Goal: Task Accomplishment & Management: Manage account settings

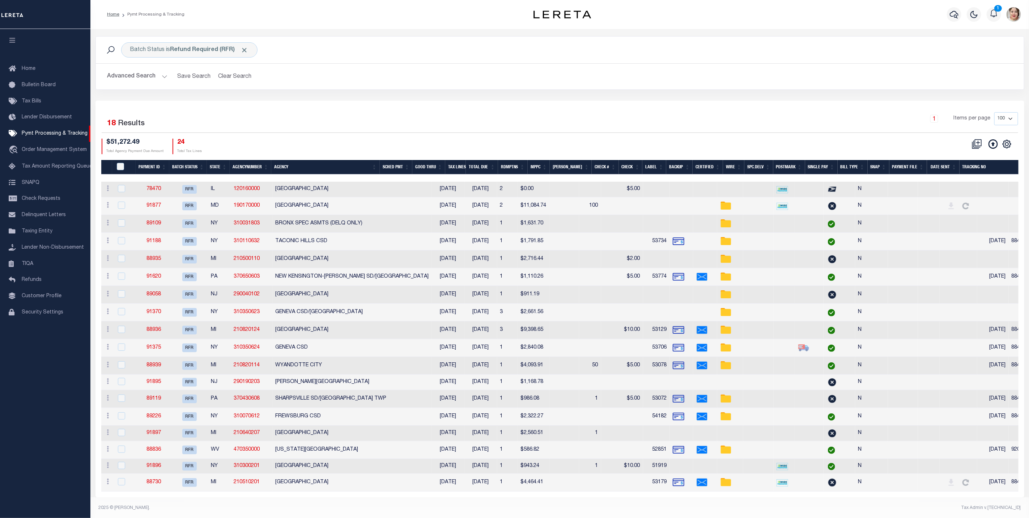
click at [144, 75] on button "Advanced Search" at bounding box center [137, 76] width 60 height 14
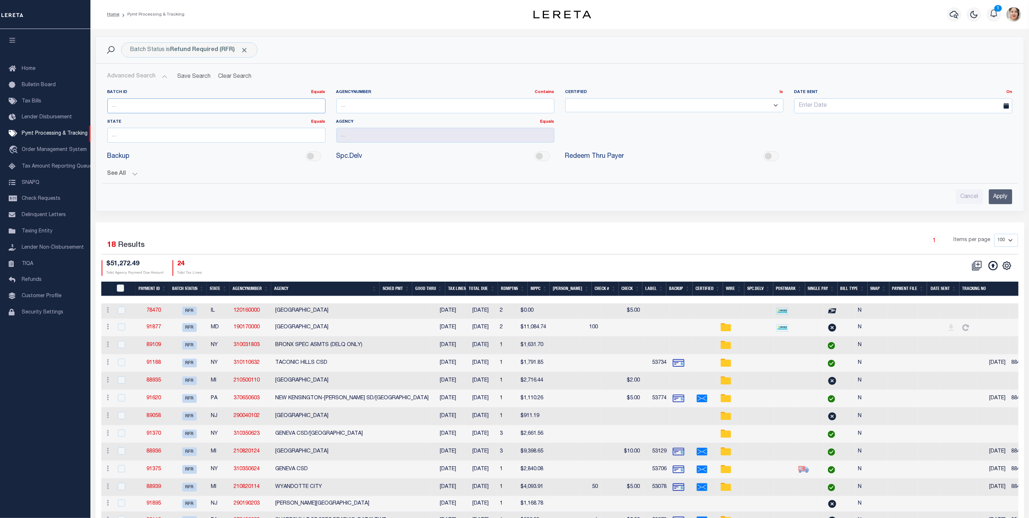
click at [143, 107] on input "number" at bounding box center [216, 105] width 218 height 15
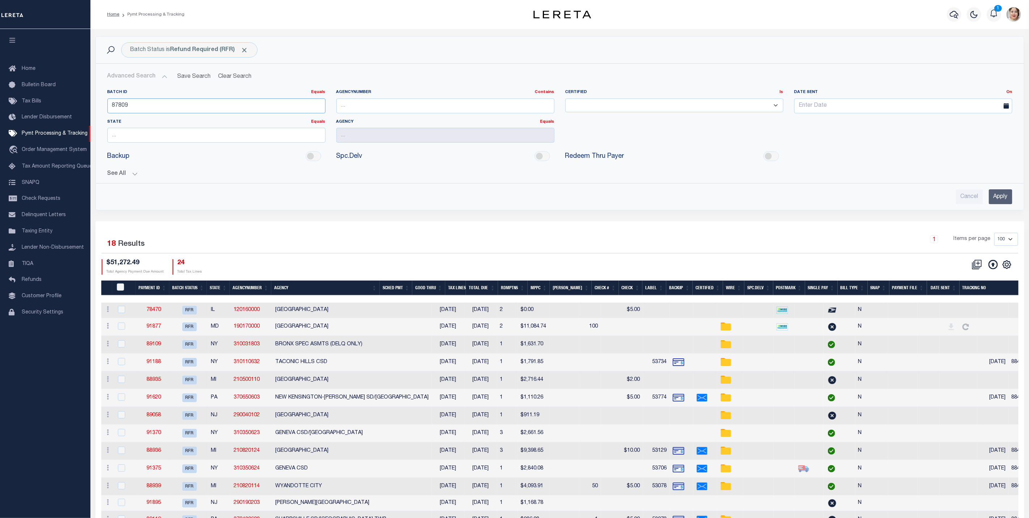
type input "87809"
click at [114, 175] on button "See All" at bounding box center [559, 173] width 905 height 7
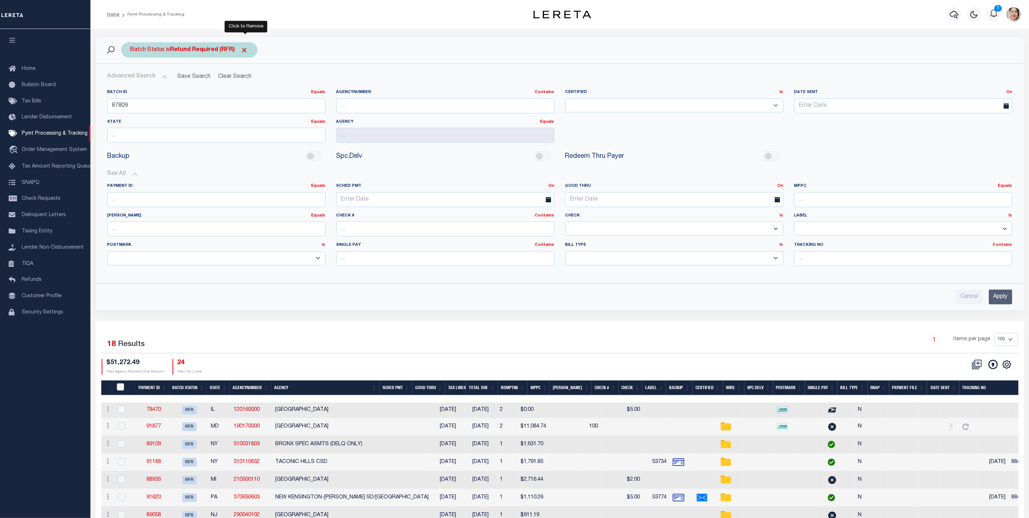
click at [248, 51] on span "Click to Remove" at bounding box center [245, 50] width 8 height 8
click at [999, 297] on input "Apply" at bounding box center [1001, 296] width 24 height 15
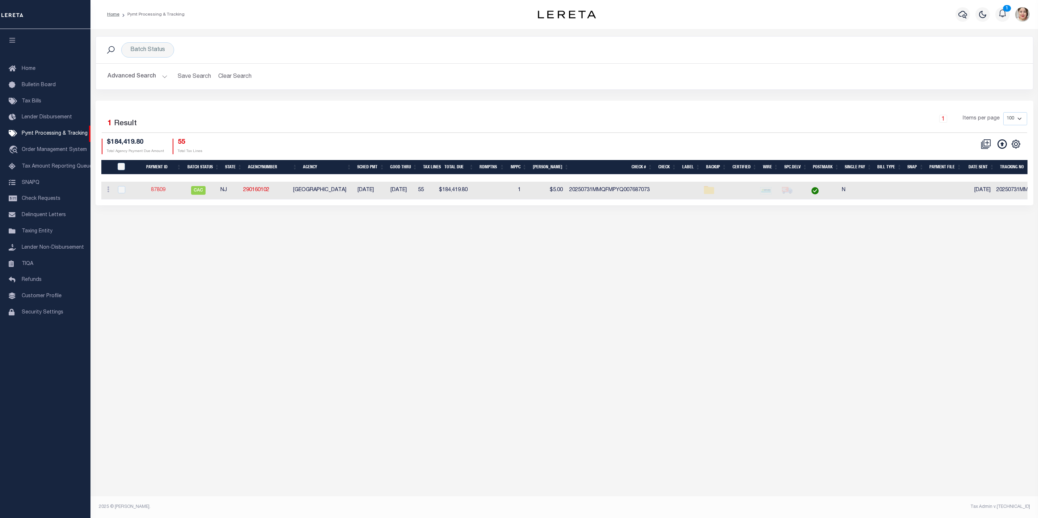
click at [160, 192] on link "87809" at bounding box center [158, 189] width 14 height 5
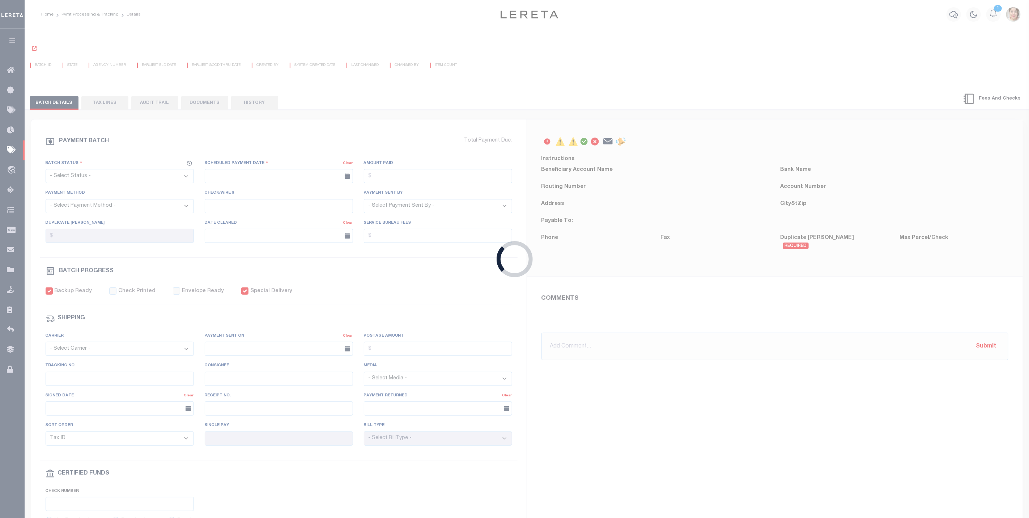
select select "CAC"
type input "[DATE]"
type input "$184,419.8"
select select "TRA"
type input "20250731MMQFMPYQ007687073"
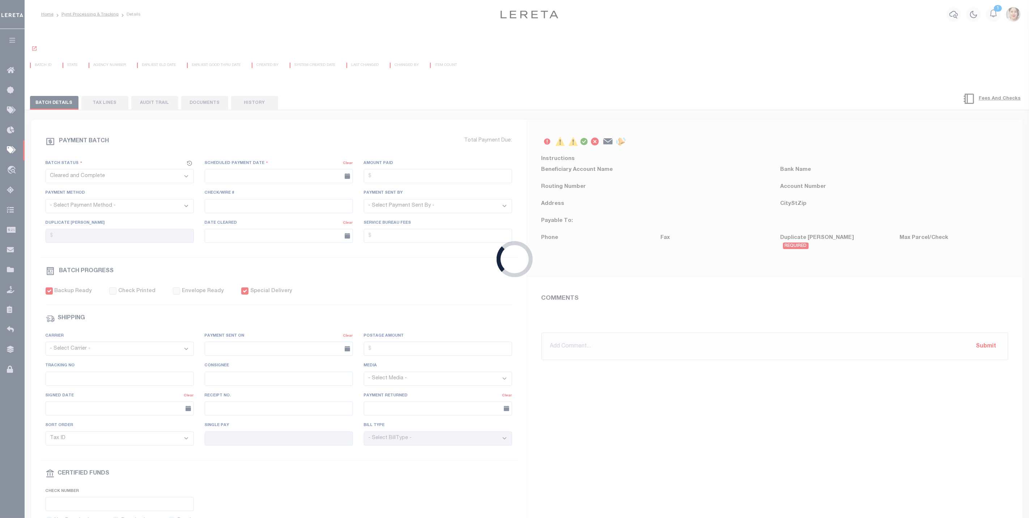
select select "[PERSON_NAME]"
checkbox input "true"
select select "OTH"
type input "[DATE]"
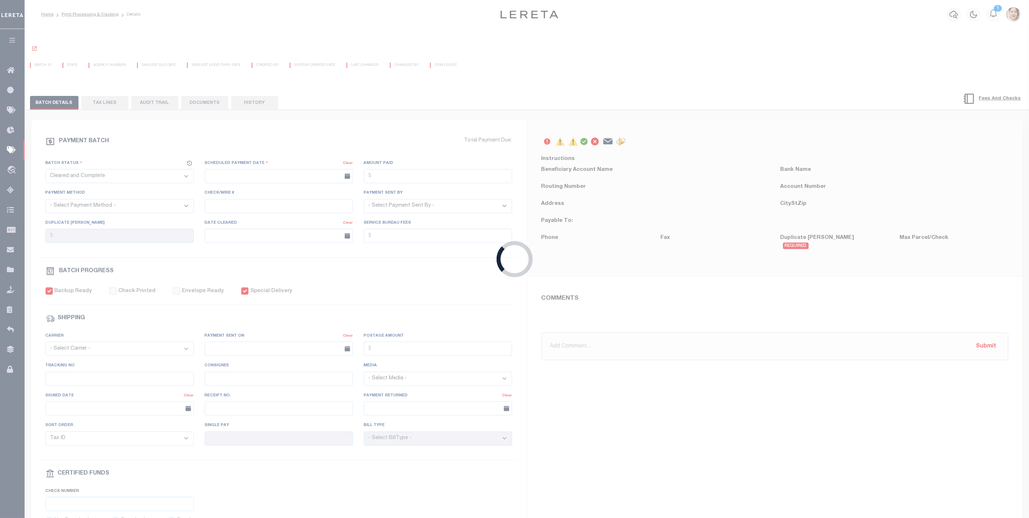
type input "20250731MMQFMPYQ00768707311411"
type input "N"
radio input "true"
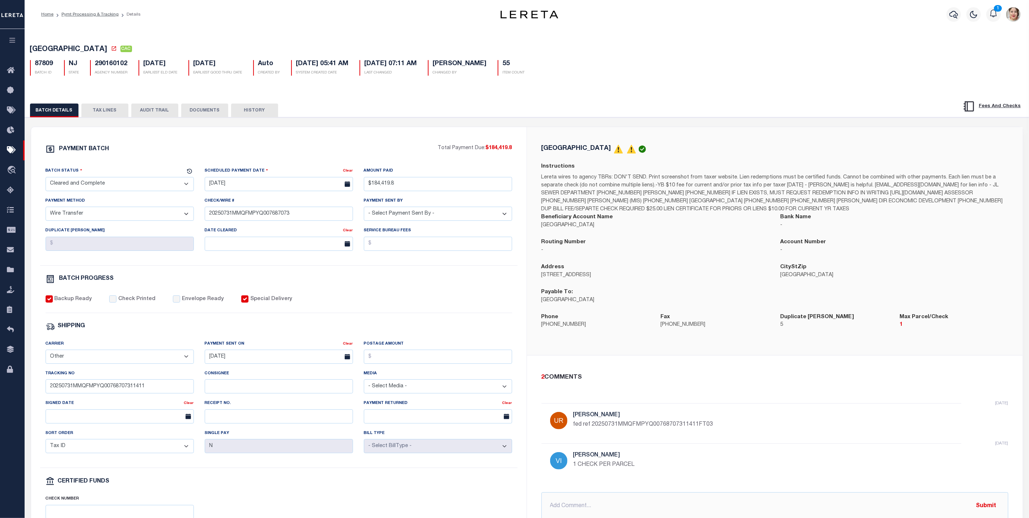
click at [253, 113] on button "HISTORY" at bounding box center [254, 110] width 47 height 14
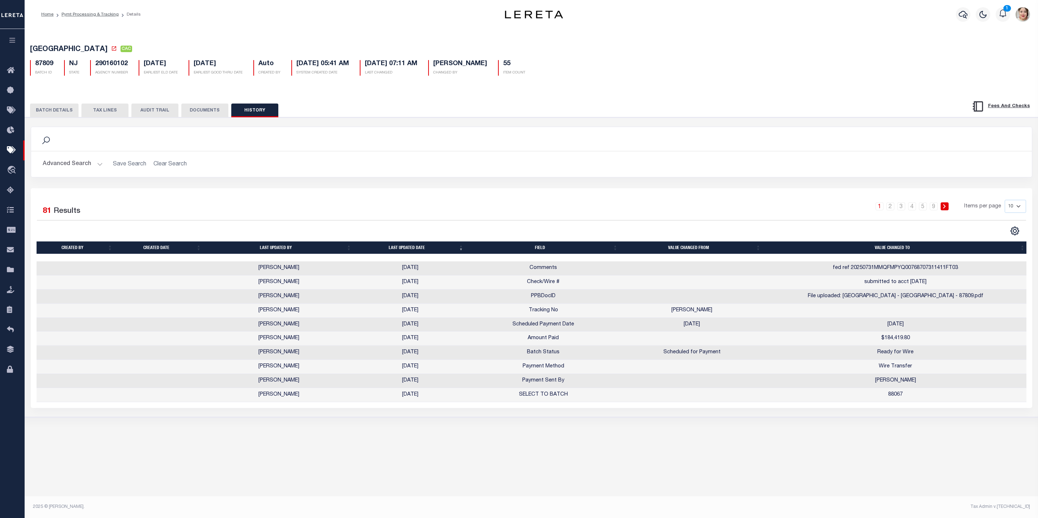
click at [215, 112] on button "DOCUMENTS" at bounding box center [204, 110] width 47 height 14
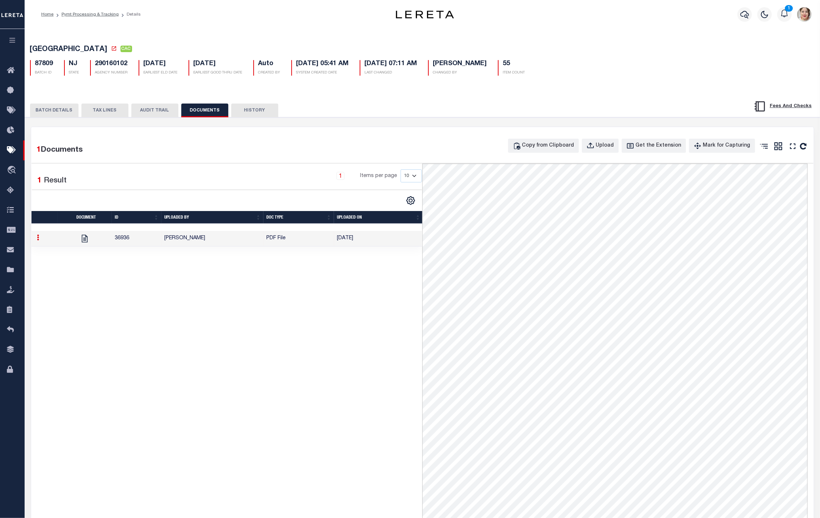
click at [39, 240] on icon at bounding box center [38, 237] width 2 height 6
click at [56, 264] on link "Download" at bounding box center [56, 261] width 42 height 12
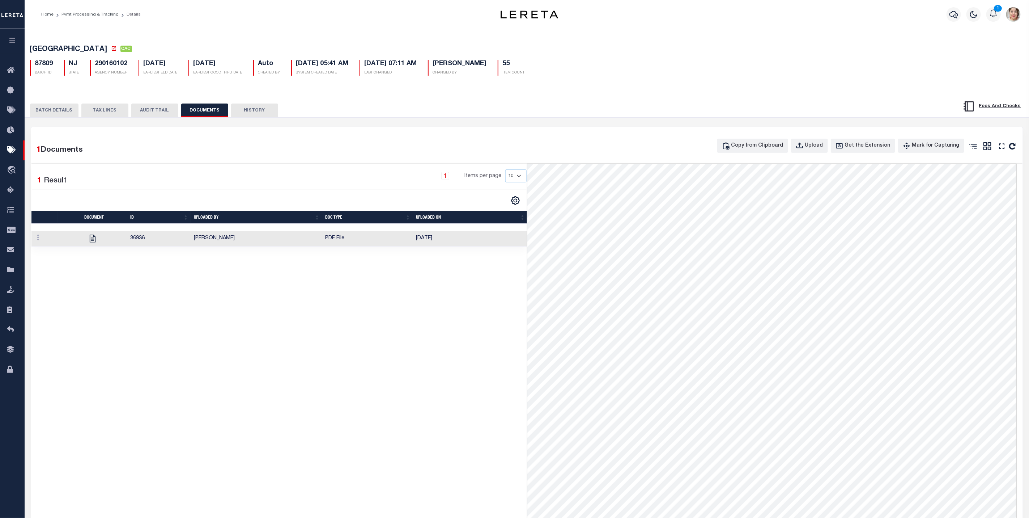
click at [62, 109] on button "BATCH DETAILS" at bounding box center [54, 110] width 48 height 14
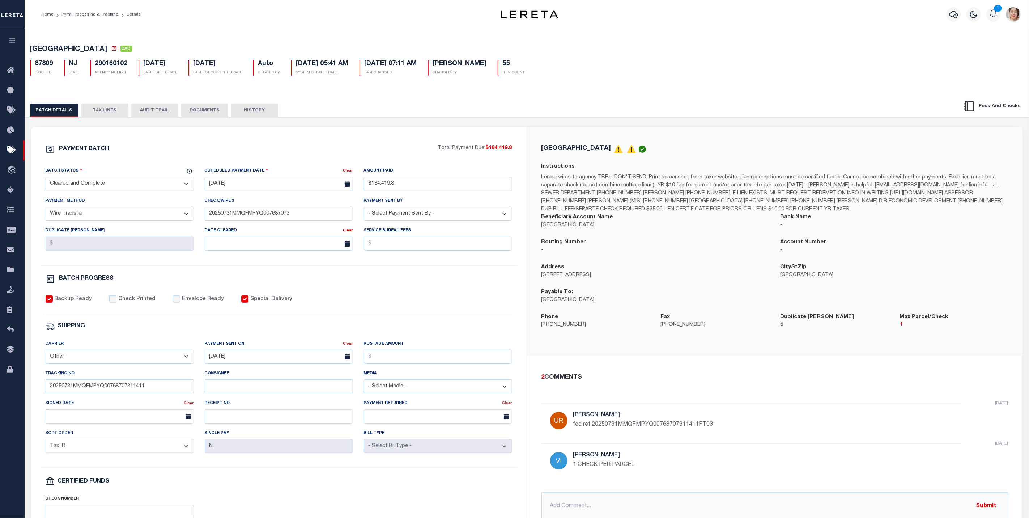
click at [102, 109] on button "TAX LINES" at bounding box center [104, 110] width 47 height 14
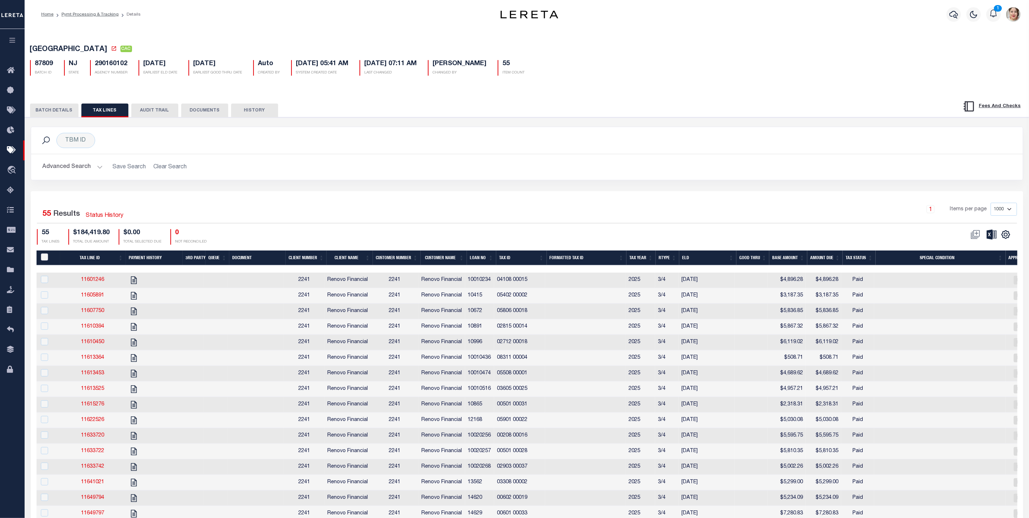
click at [44, 258] on input "PayeePaymentBatchId" at bounding box center [44, 256] width 7 height 7
checkbox input "true"
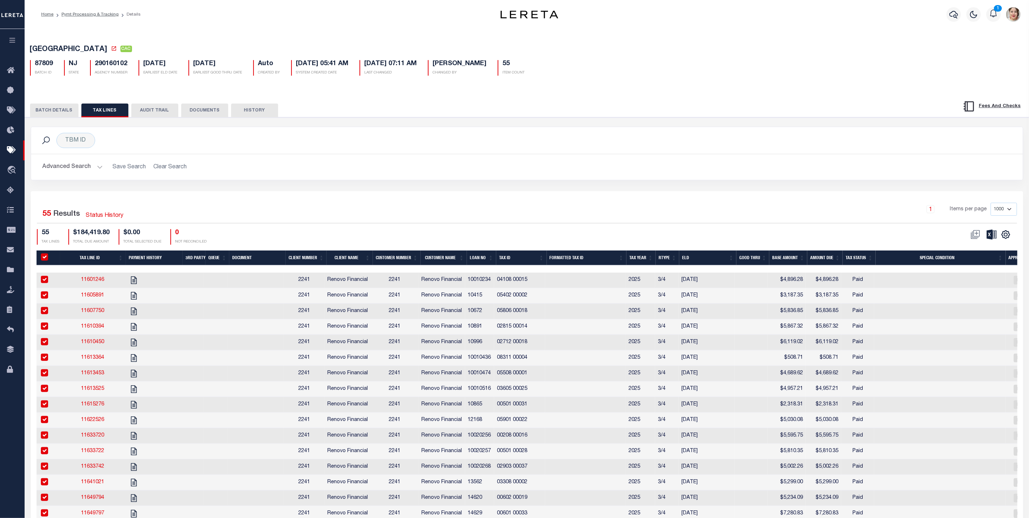
checkbox input "true"
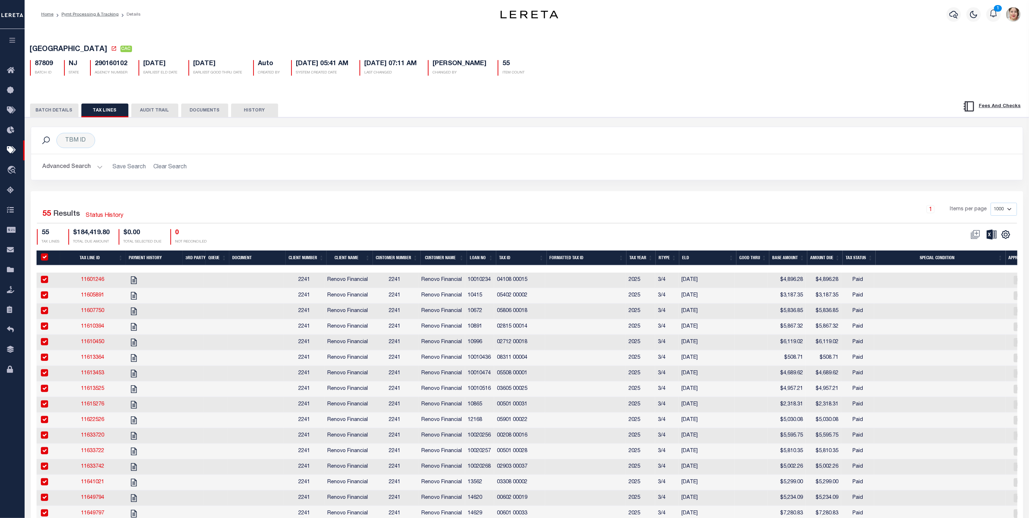
checkbox input "true"
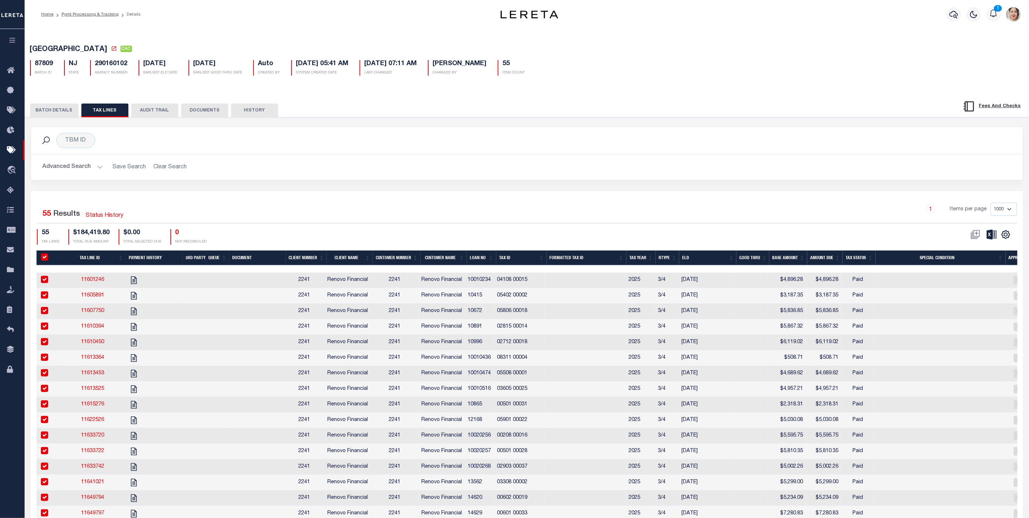
checkbox input "true"
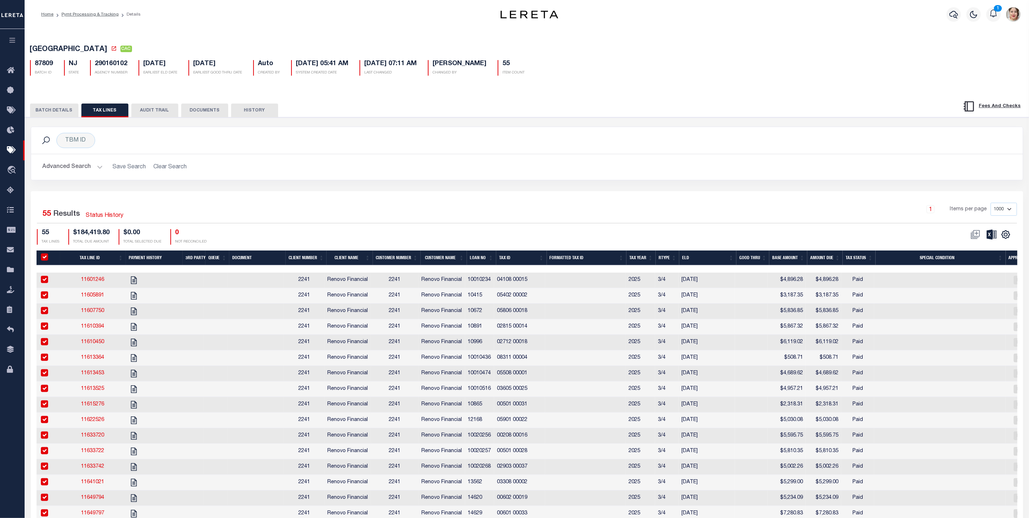
checkbox input "true"
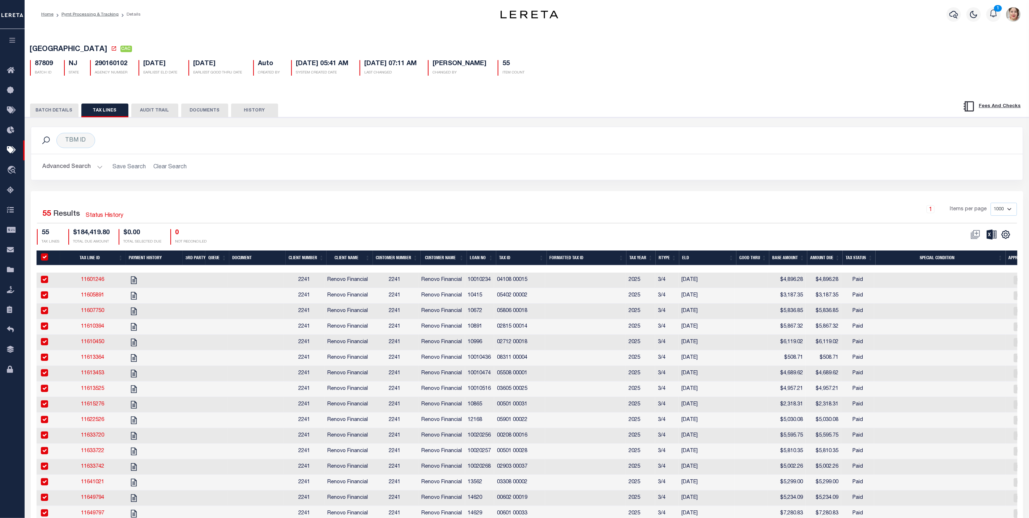
checkbox input "true"
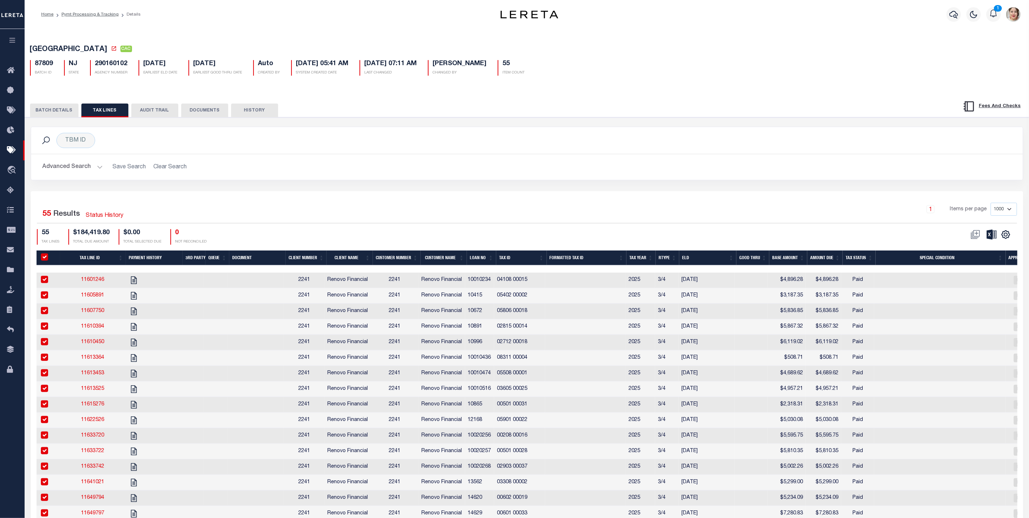
checkbox input "true"
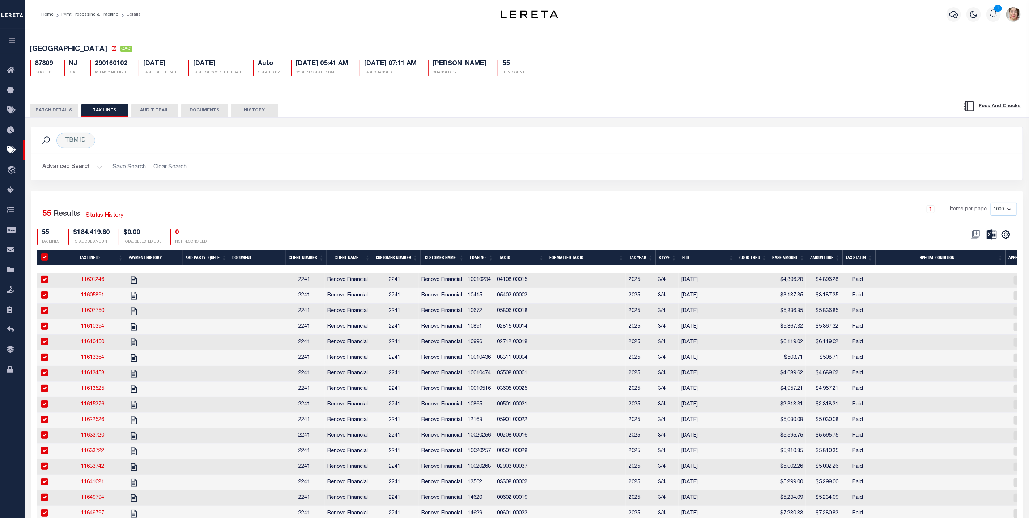
checkbox input "true"
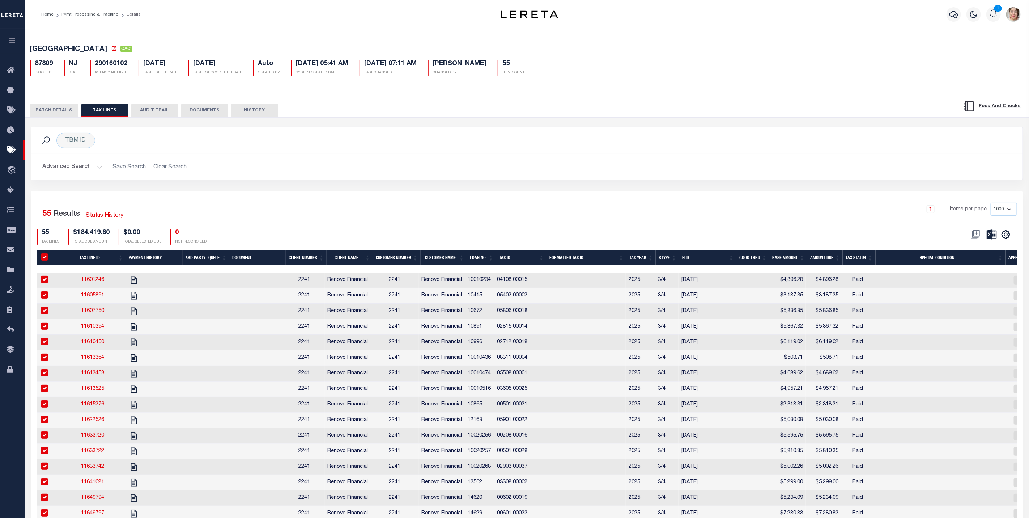
checkbox input "true"
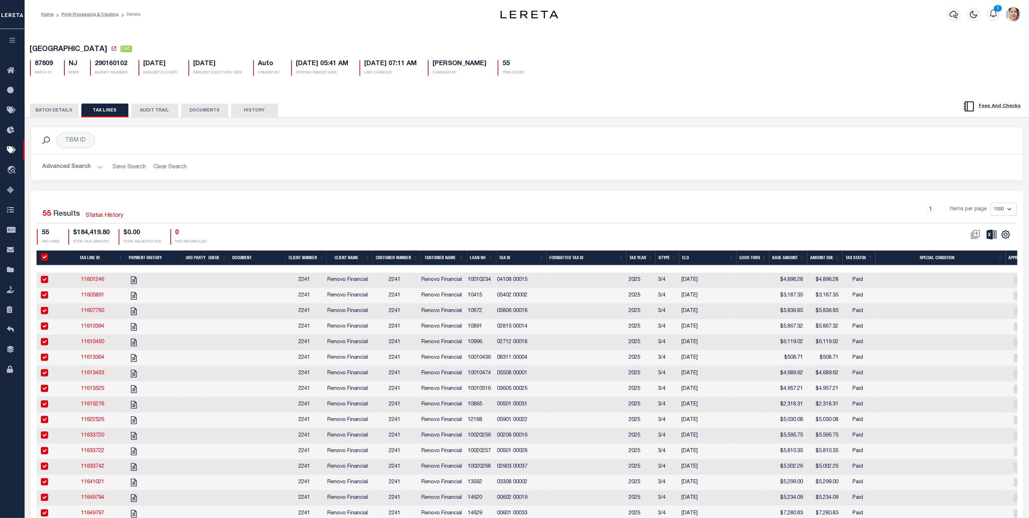
checkbox input "true"
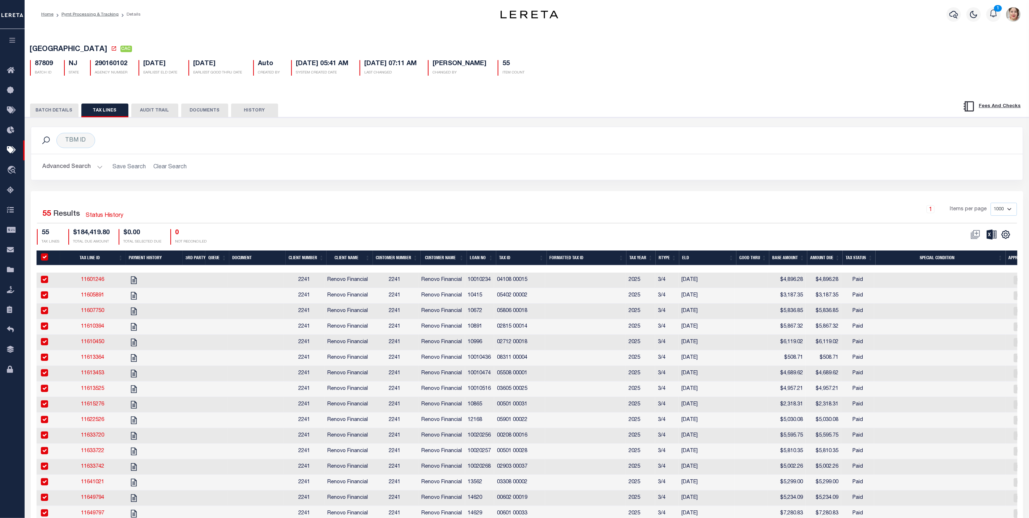
checkbox input "true"
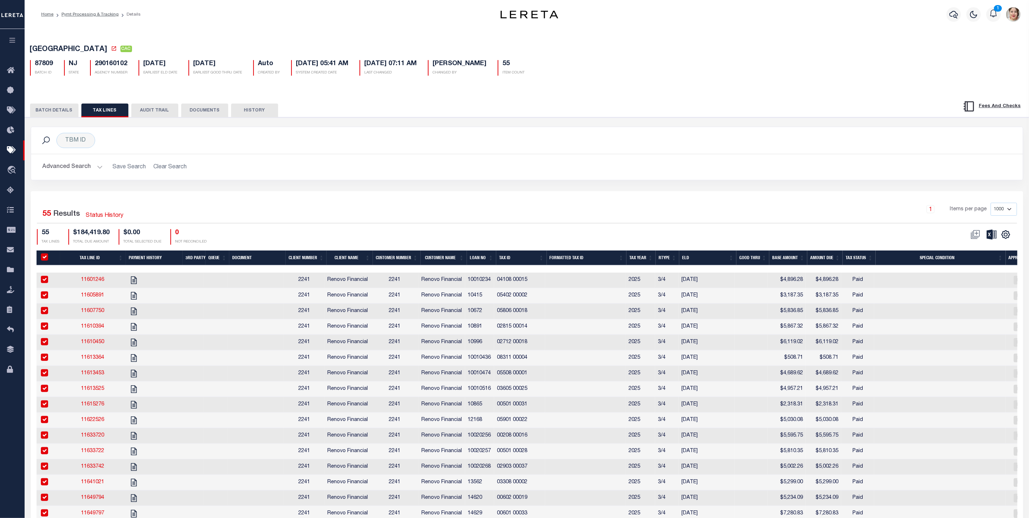
checkbox input "true"
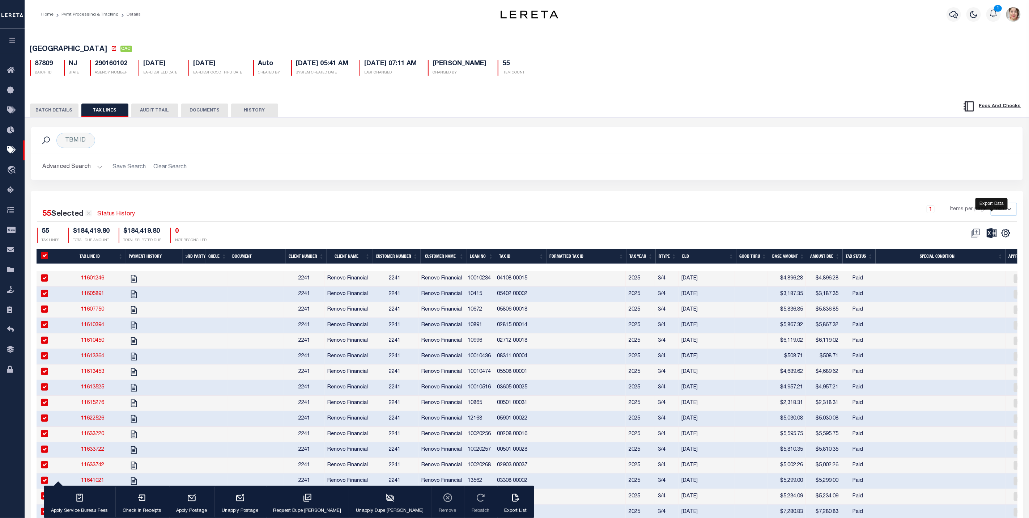
click at [989, 238] on icon at bounding box center [992, 233] width 10 height 10
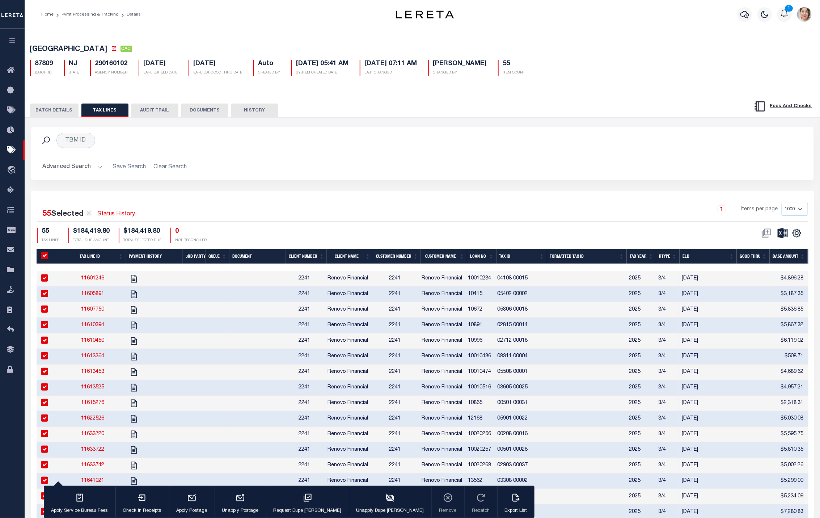
click at [68, 110] on button "BATCH DETAILS" at bounding box center [54, 110] width 48 height 14
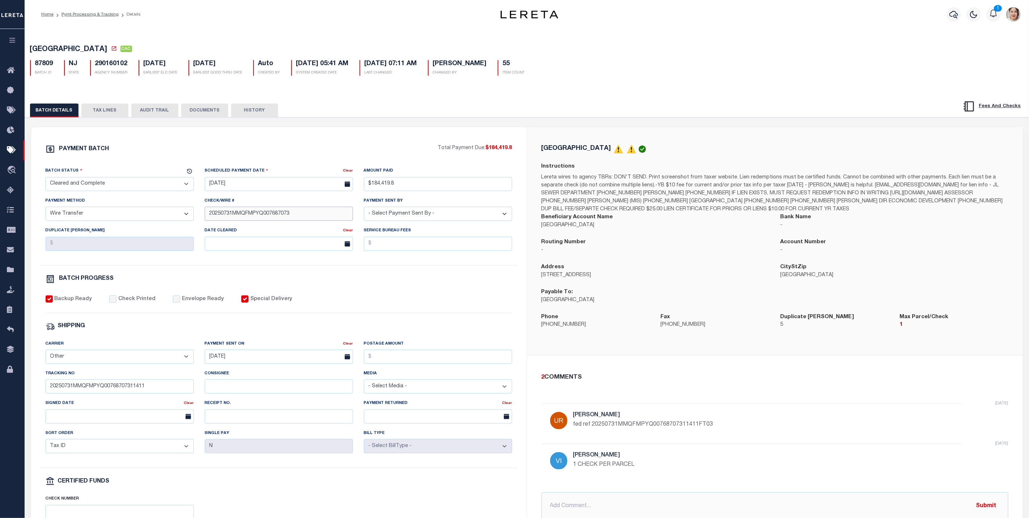
drag, startPoint x: 303, startPoint y: 215, endPoint x: 197, endPoint y: 212, distance: 106.4
click at [197, 212] on div "Batch Status - Select Status - Scheduled for Payment Ready For Payment Payment …" at bounding box center [279, 216] width 478 height 98
